Goal: Task Accomplishment & Management: Manage account settings

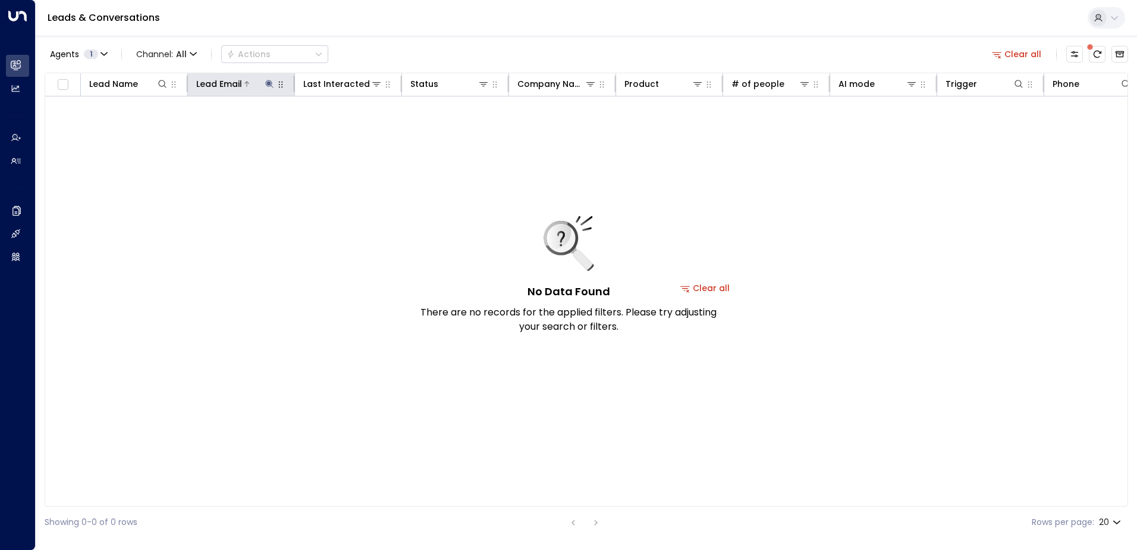
click at [266, 87] on icon at bounding box center [270, 84] width 10 height 10
click at [346, 128] on icon "button" at bounding box center [344, 127] width 8 height 8
type input "**********"
click at [312, 128] on input "**********" at bounding box center [261, 127] width 149 height 22
click at [428, 144] on div "No Data Found There are no records for the applied filters. Please try adjustin…" at bounding box center [705, 287] width 1320 height 383
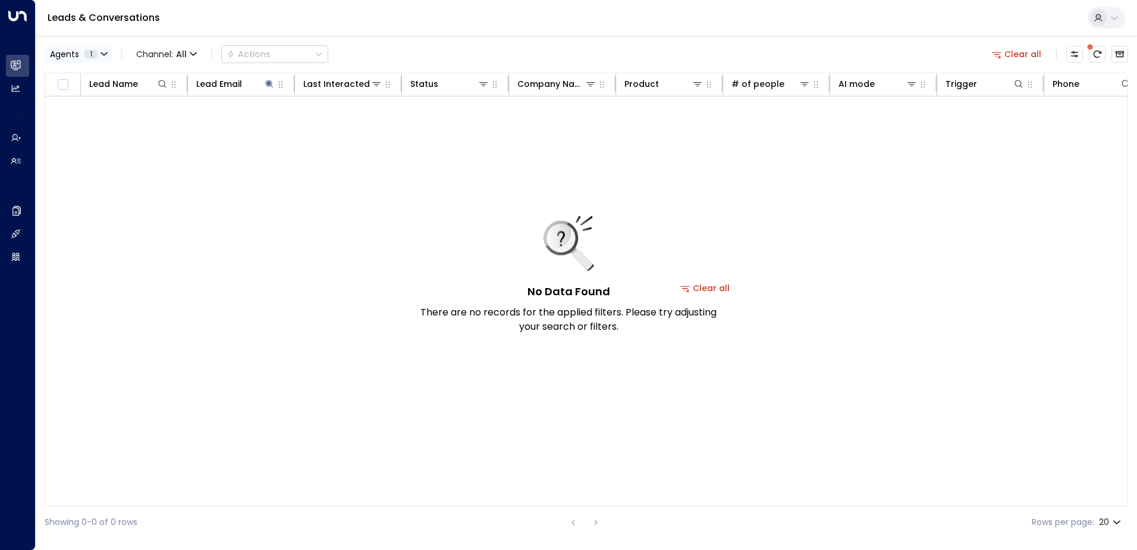
click at [104, 54] on icon "button" at bounding box center [104, 54] width 7 height 7
click at [258, 52] on div at bounding box center [568, 275] width 1137 height 550
click at [1122, 50] on icon "Archived Leads" at bounding box center [1120, 54] width 10 height 10
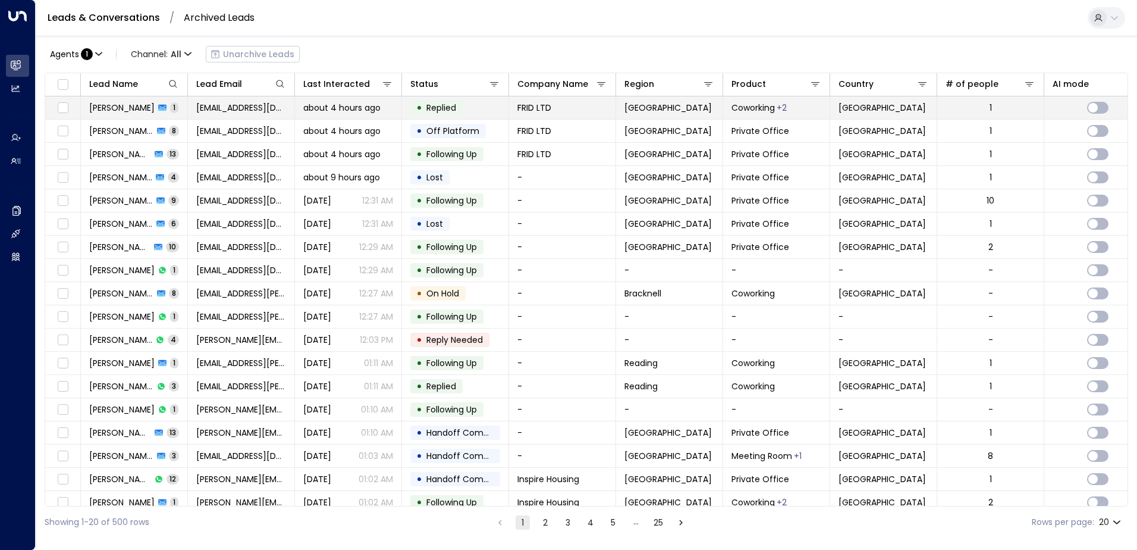
click at [350, 110] on span "about 4 hours ago" at bounding box center [341, 108] width 77 height 12
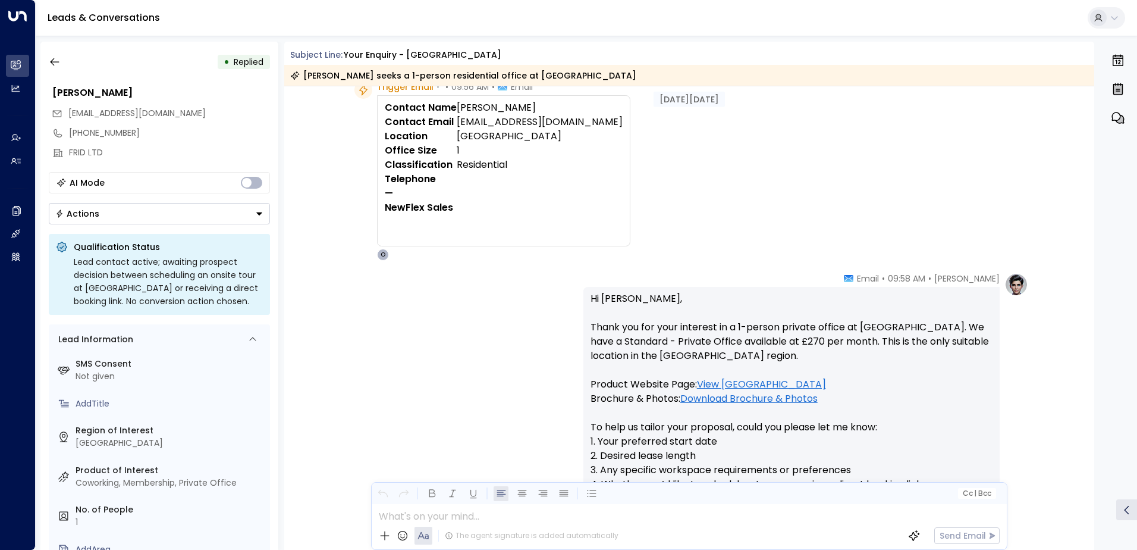
scroll to position [224, 0]
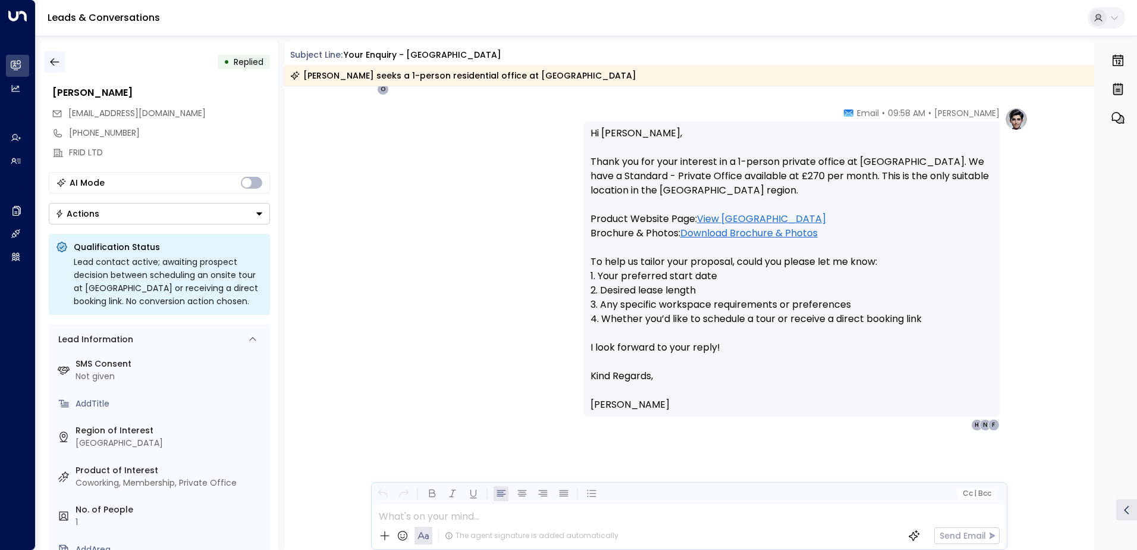
click at [56, 65] on icon "button" at bounding box center [55, 62] width 12 height 12
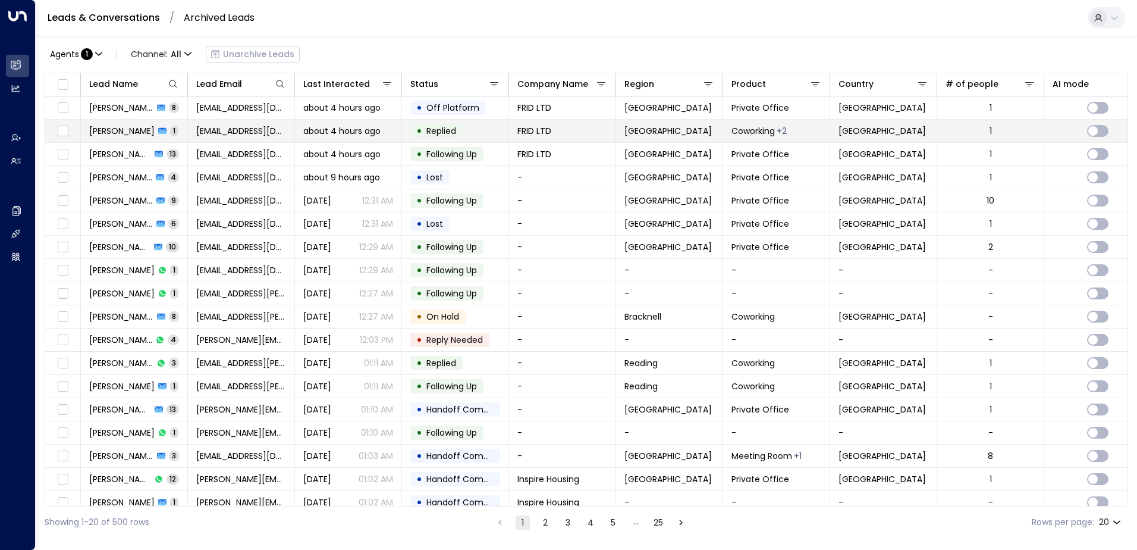
click at [472, 130] on td "• Replied" at bounding box center [455, 131] width 107 height 23
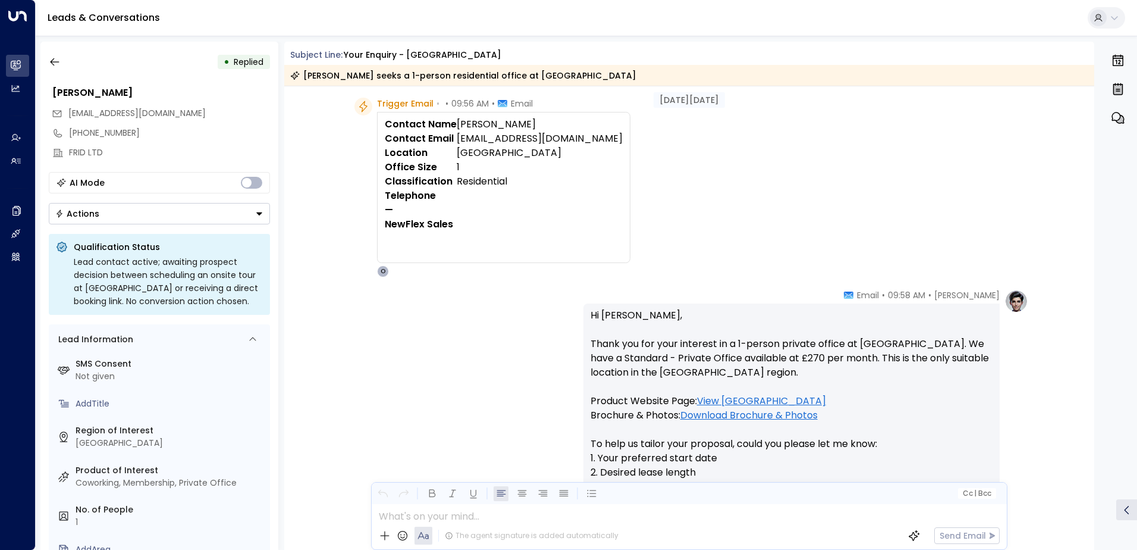
scroll to position [59, 0]
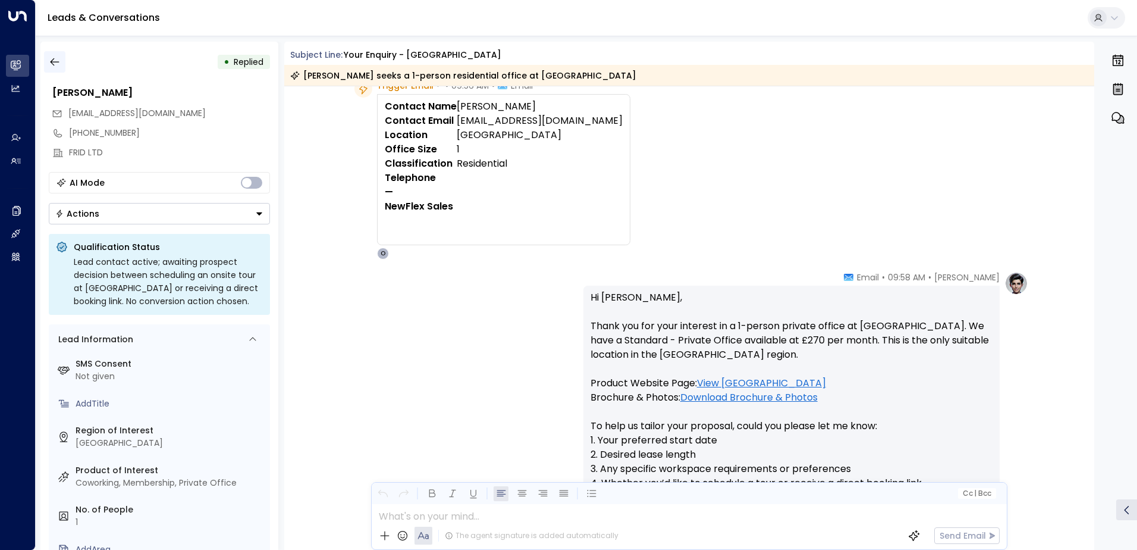
click at [51, 64] on icon "button" at bounding box center [55, 62] width 12 height 12
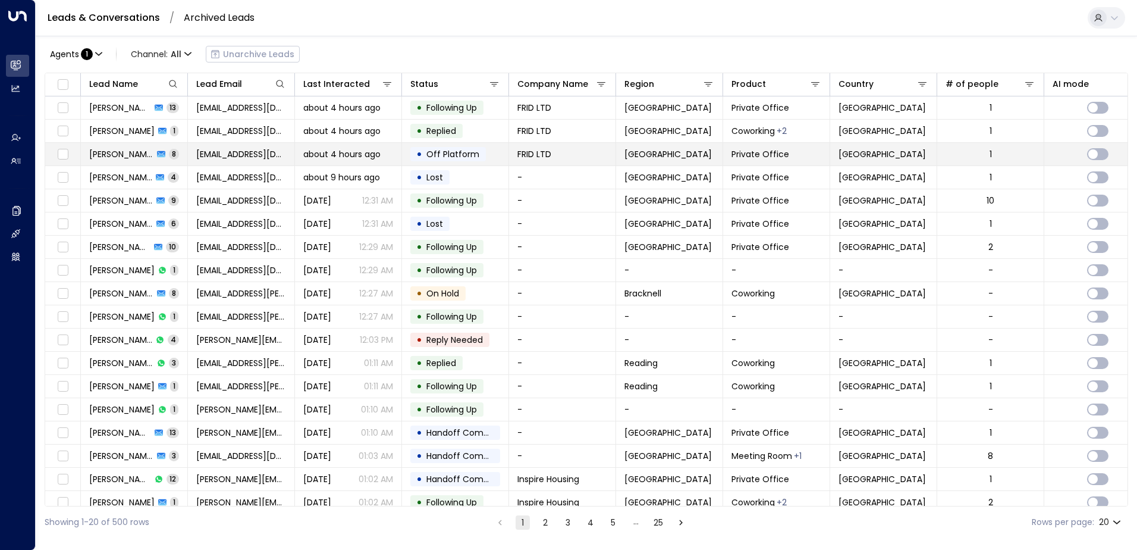
click at [450, 152] on span "Off Platform" at bounding box center [452, 154] width 53 height 12
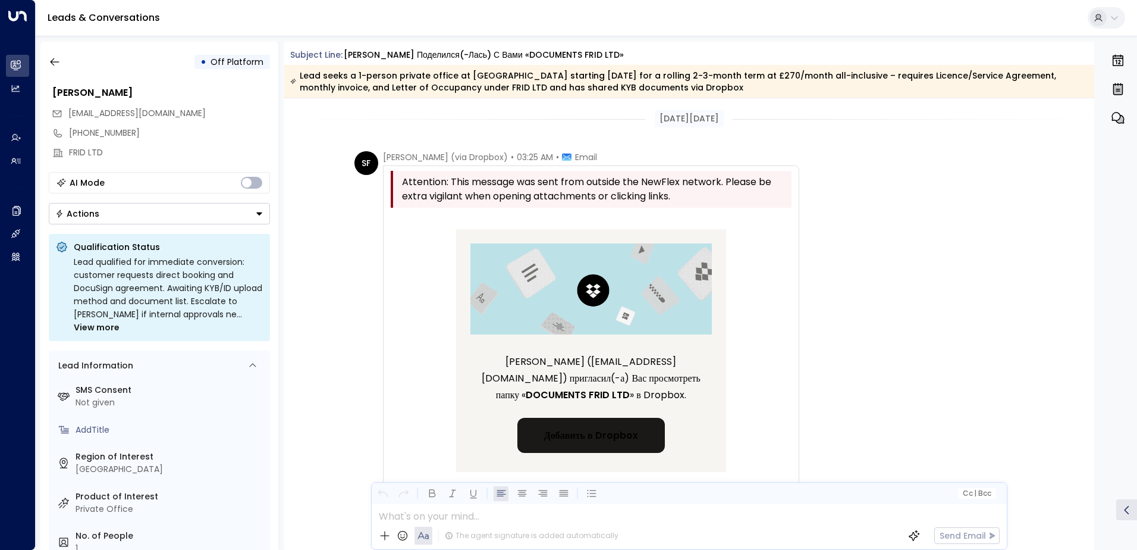
click at [43, 59] on div "• Off Platform Sabuhi Firidov [EMAIL_ADDRESS][DOMAIN_NAME] [PHONE_NUMBER] FRID …" at bounding box center [159, 296] width 238 height 508
click at [51, 59] on icon "button" at bounding box center [55, 62] width 12 height 12
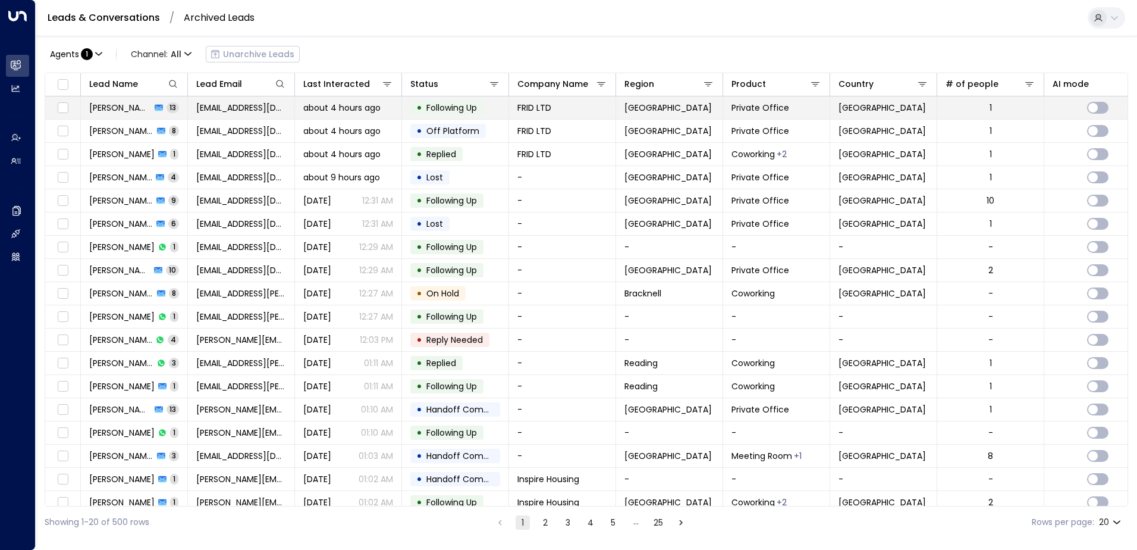
click at [489, 108] on td "• Following Up" at bounding box center [455, 107] width 107 height 23
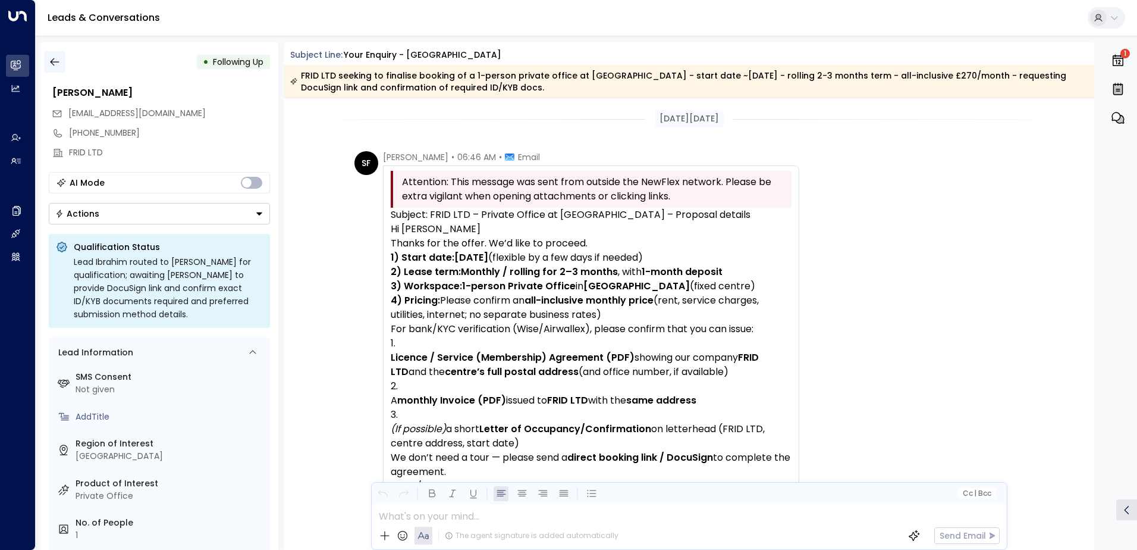
click at [54, 64] on icon "button" at bounding box center [55, 62] width 12 height 12
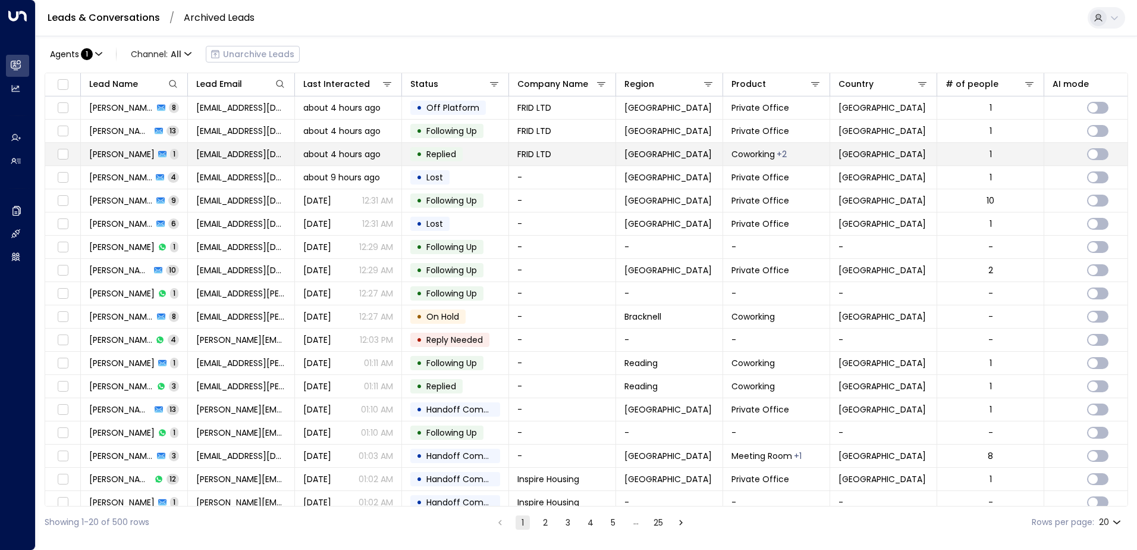
click at [477, 157] on td "• Replied" at bounding box center [455, 154] width 107 height 23
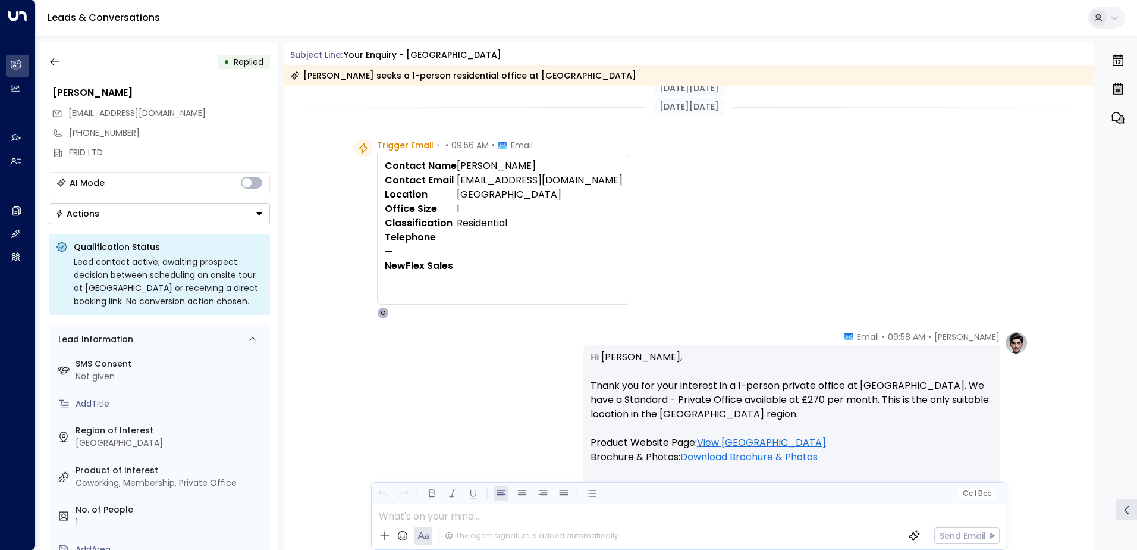
scroll to position [178, 0]
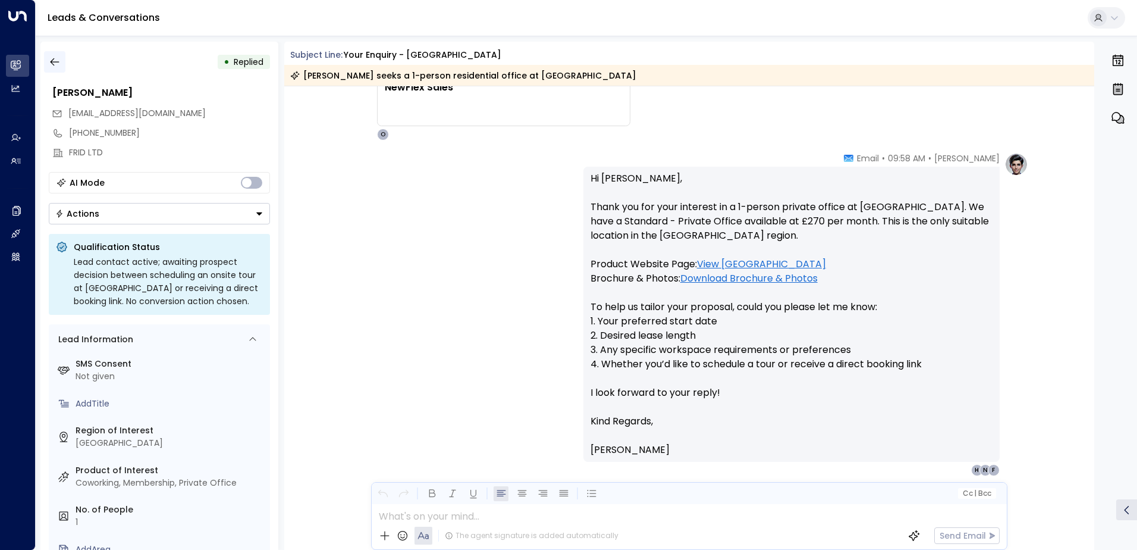
click at [54, 62] on icon "button" at bounding box center [54, 62] width 9 height 8
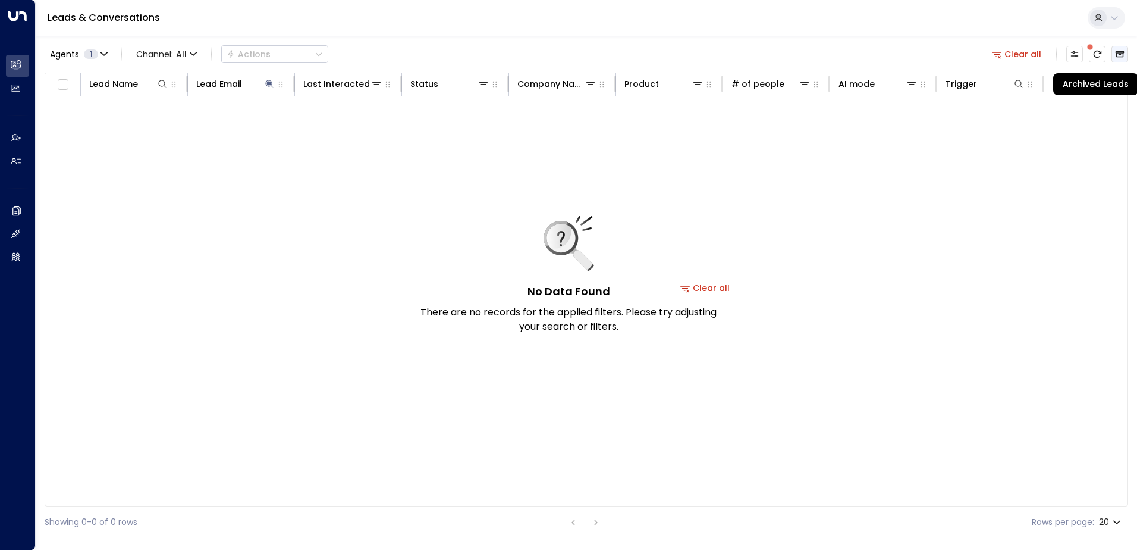
click at [1122, 52] on icon "Archived Leads" at bounding box center [1120, 54] width 10 height 10
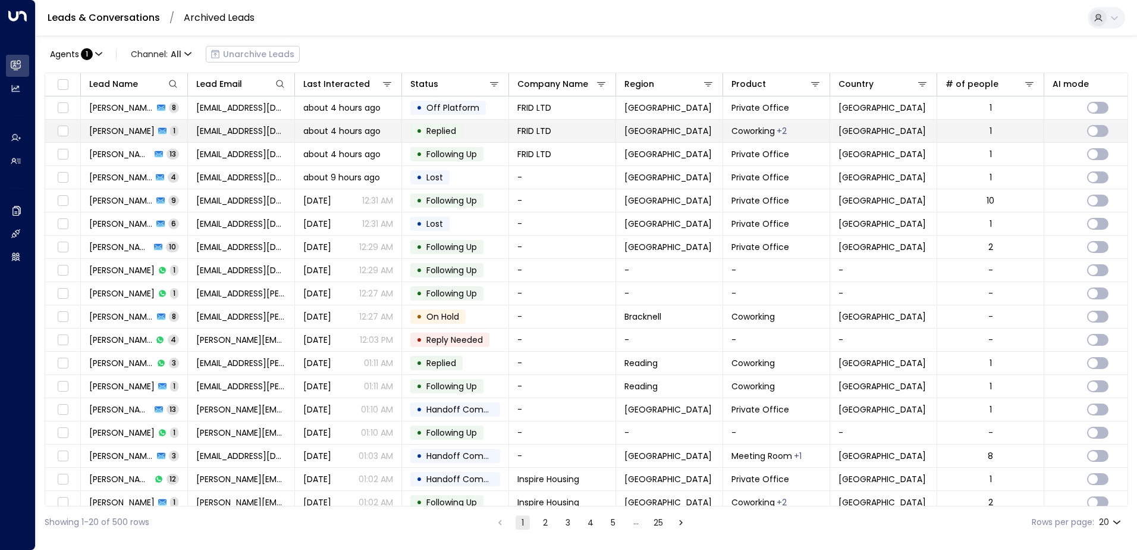
click at [478, 126] on td "• Replied" at bounding box center [455, 131] width 107 height 23
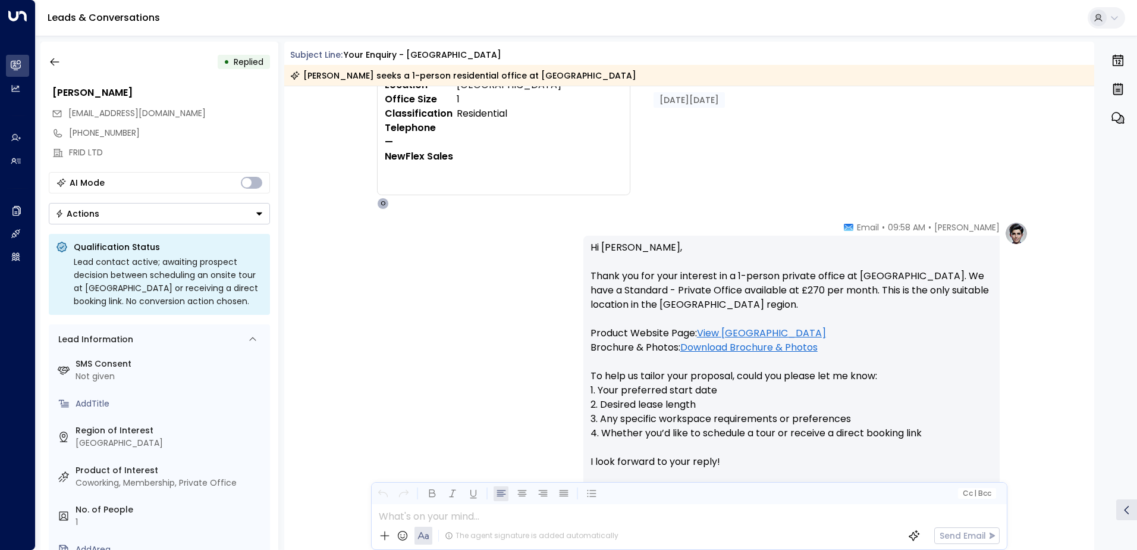
scroll to position [224, 0]
